Goal: Obtain resource: Obtain resource

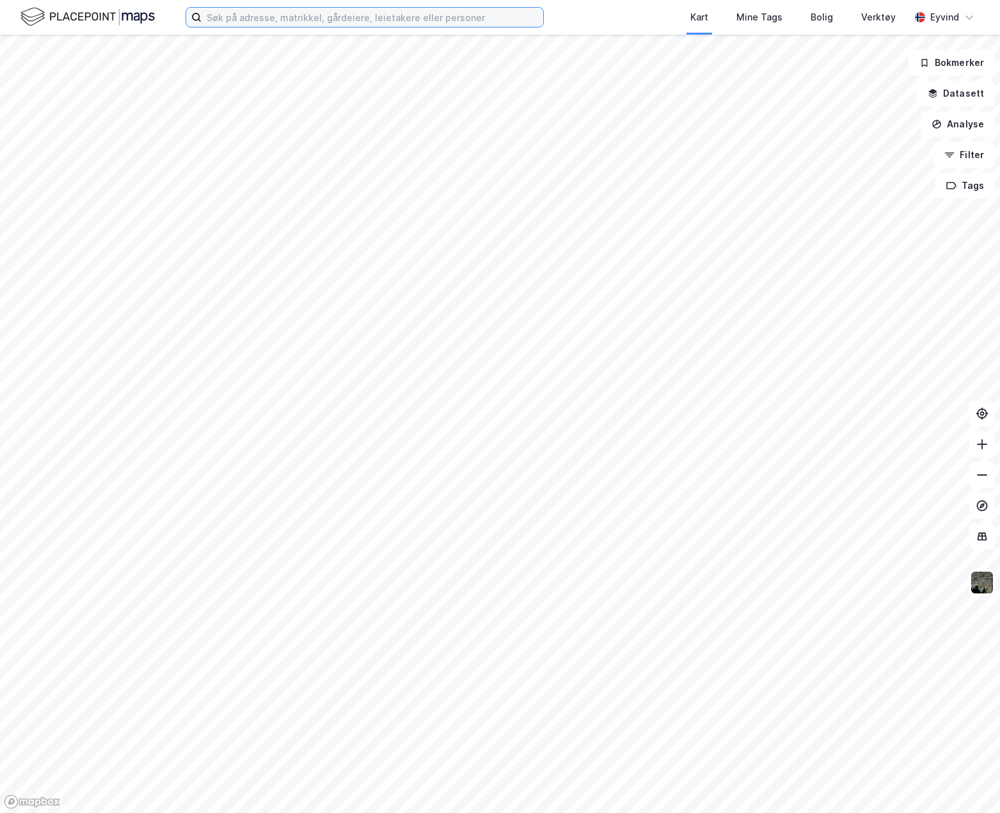
click at [361, 24] on input at bounding box center [373, 17] width 342 height 19
click at [765, 17] on div "Mine Tags" at bounding box center [759, 17] width 46 height 15
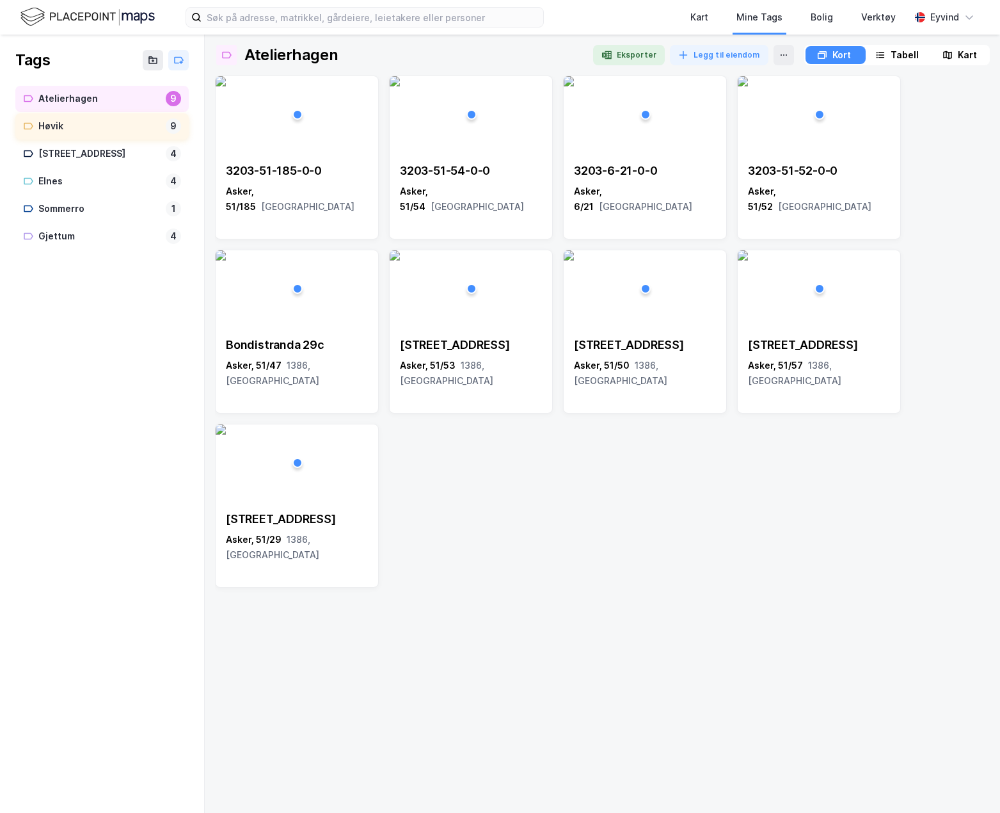
click at [67, 129] on div "Høvik" at bounding box center [99, 126] width 122 height 16
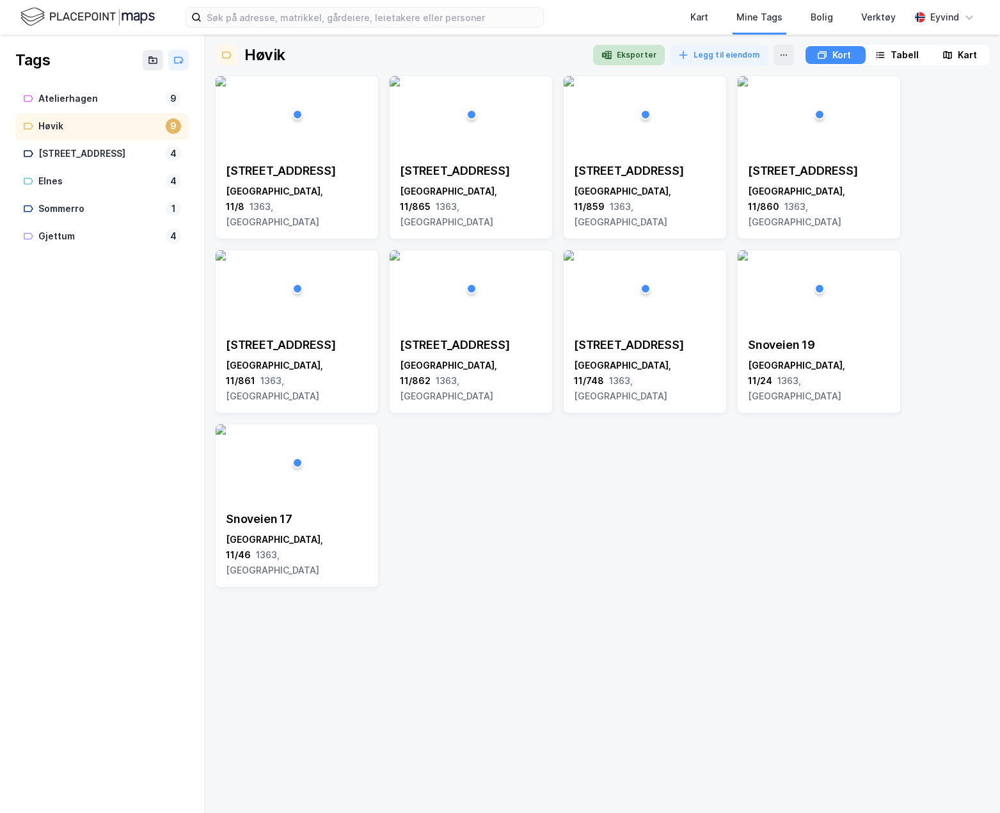
click at [618, 56] on button "Eksporter" at bounding box center [629, 55] width 72 height 20
click at [734, 540] on div "Terrasseveien 48 [GEOGRAPHIC_DATA], [DATE], [GEOGRAPHIC_DATA] 50 [GEOGRAPHIC_DA…" at bounding box center [602, 331] width 775 height 512
click at [894, 47] on div "Tabell" at bounding box center [905, 54] width 28 height 15
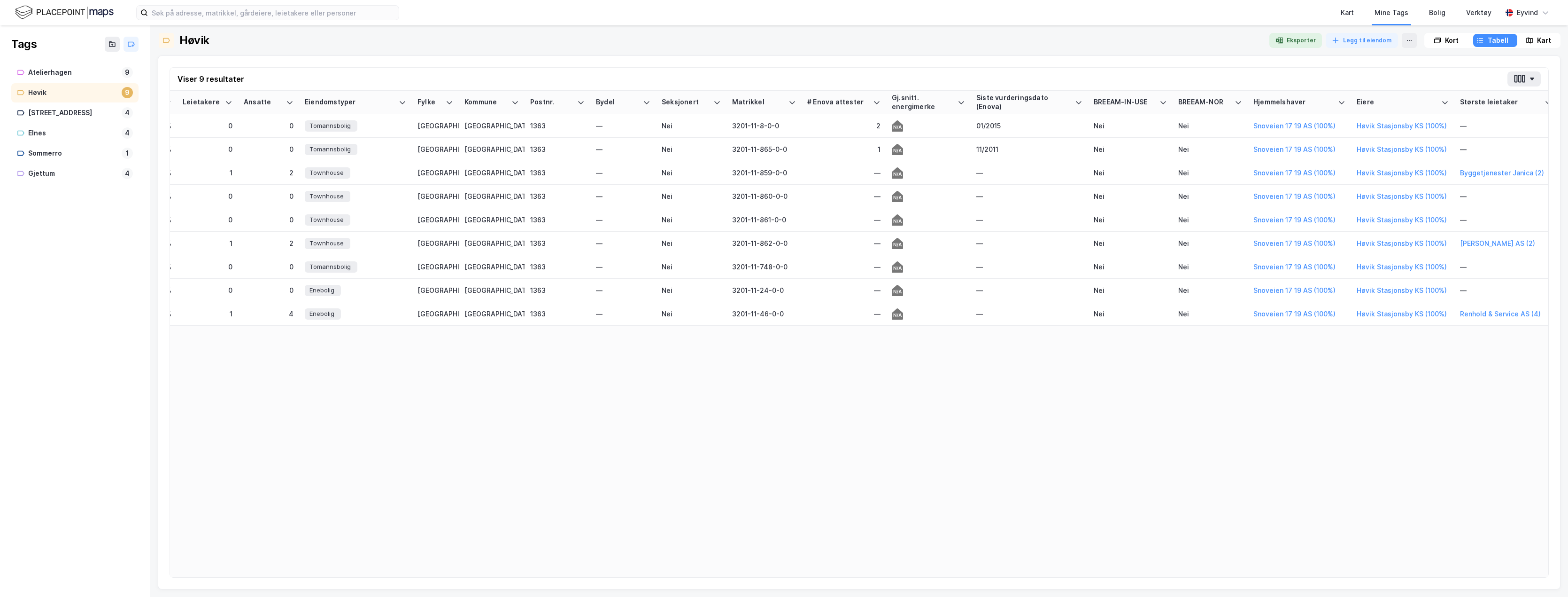
scroll to position [0, 609]
click at [733, 400] on div "Adresse Tags Eiendom Tomtestr. BRA BRA % BYA BYA % Leietakere Ansatte Eiendomst…" at bounding box center [860, 333] width 1379 height 486
click at [733, 42] on button at bounding box center [1409, 40] width 15 height 15
click at [733, 79] on div "Viser 9 resultater" at bounding box center [860, 79] width 1379 height 23
click at [733, 37] on icon at bounding box center [1409, 40] width 7 height 7
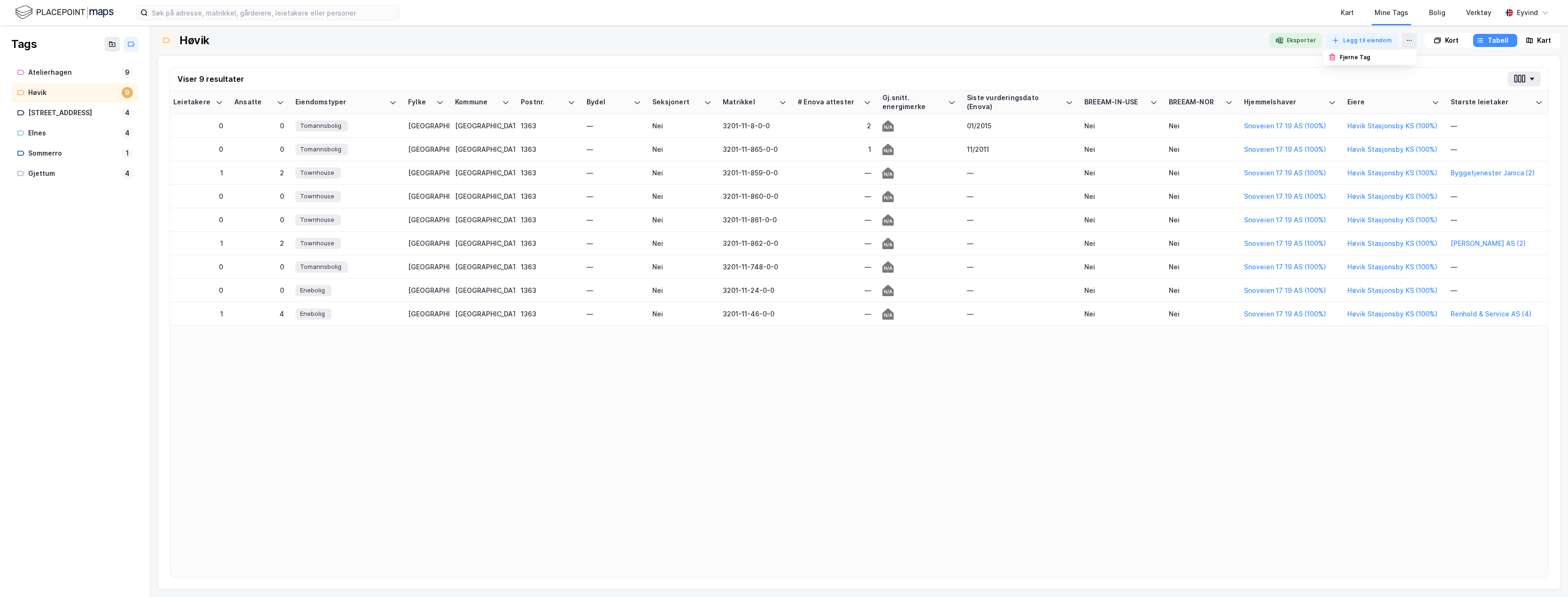
click at [733, 62] on div "Viser 9 resultater Adresse Tags Eiendom Tomtestr. BRA BRA % BYA BYA % Leietaker…" at bounding box center [859, 322] width 1403 height 534
